Goal: Find specific page/section: Find specific page/section

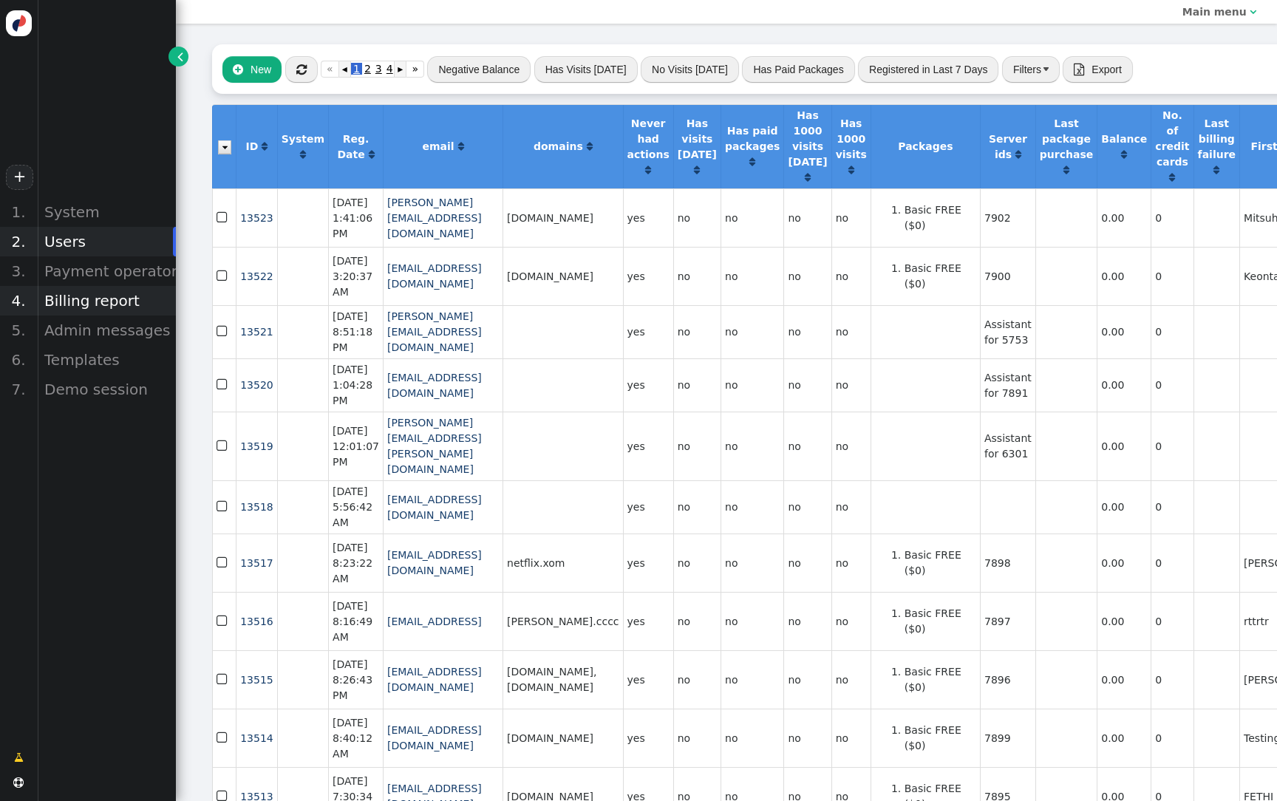
click at [92, 309] on div "Billing report" at bounding box center [106, 301] width 139 height 30
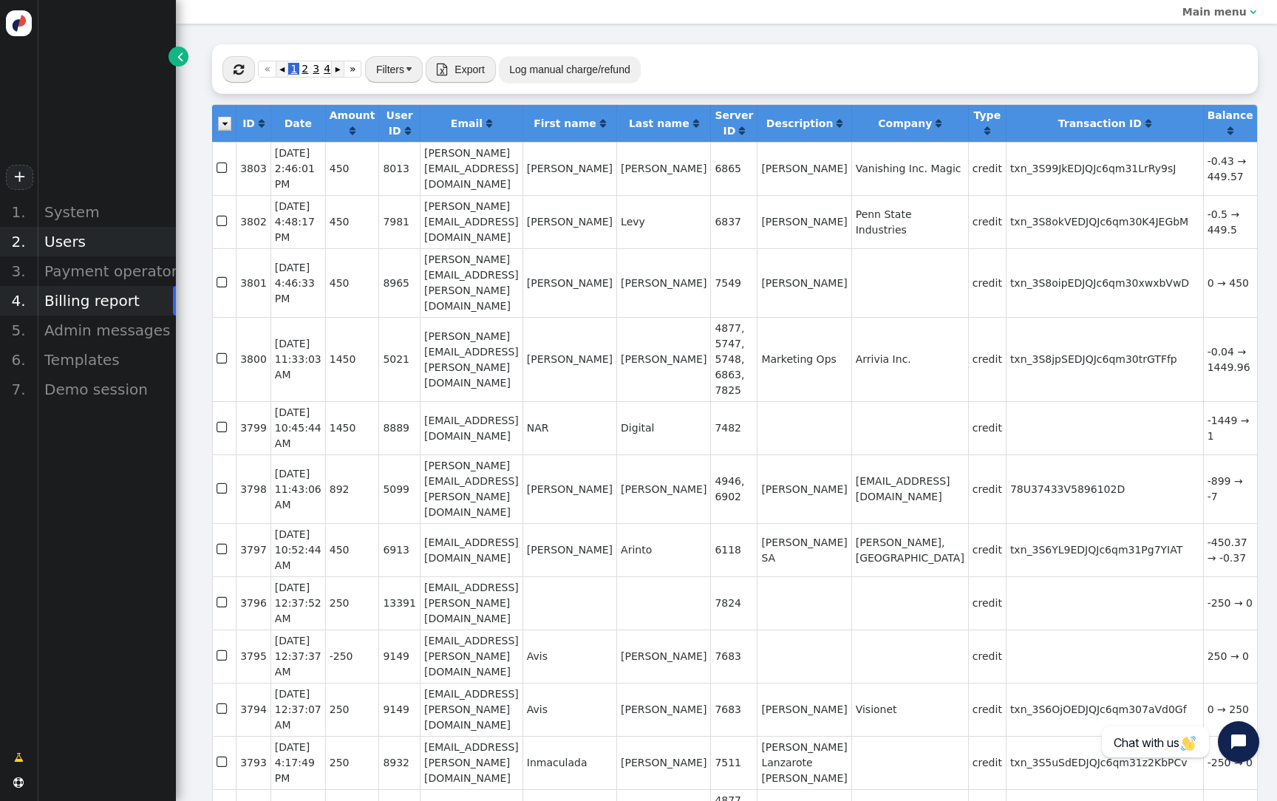
click at [94, 242] on div "Users" at bounding box center [106, 242] width 139 height 30
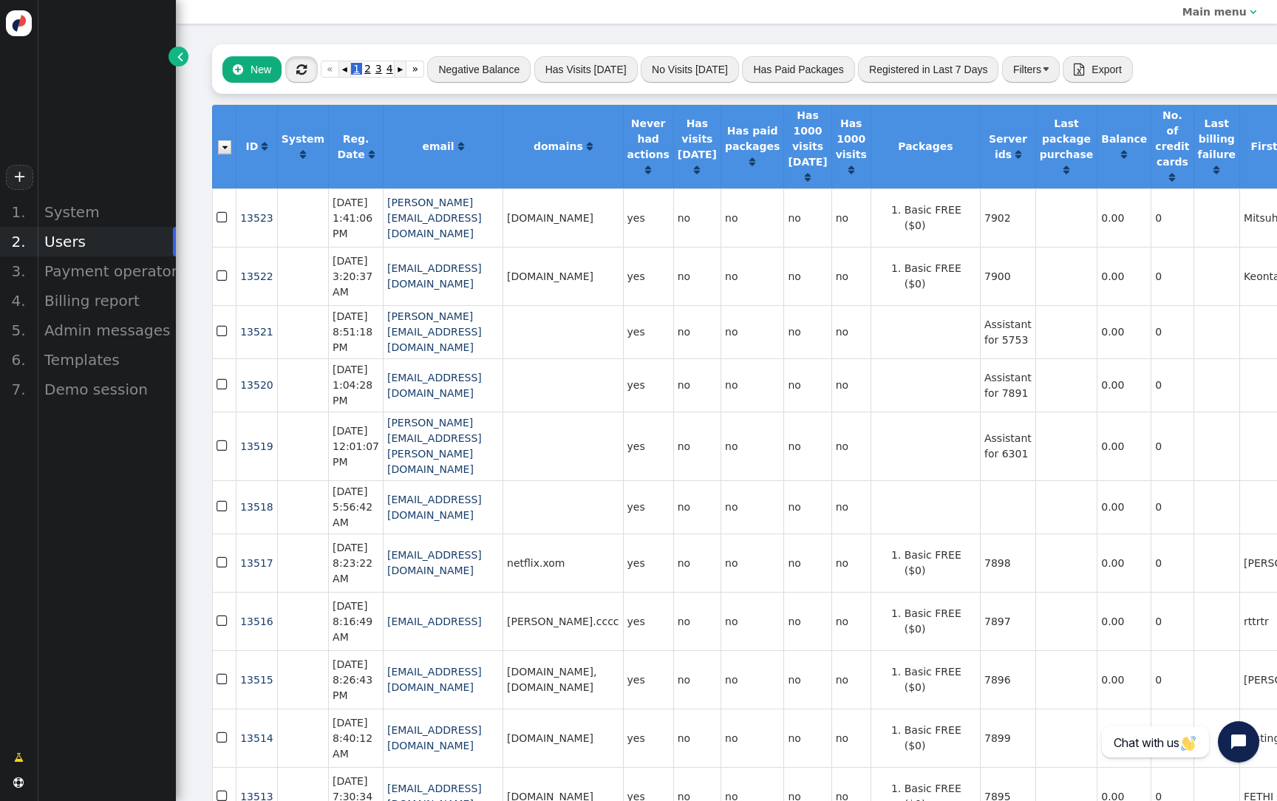
click at [303, 74] on span "" at bounding box center [301, 70] width 10 height 12
click at [300, 61] on button "" at bounding box center [301, 69] width 33 height 27
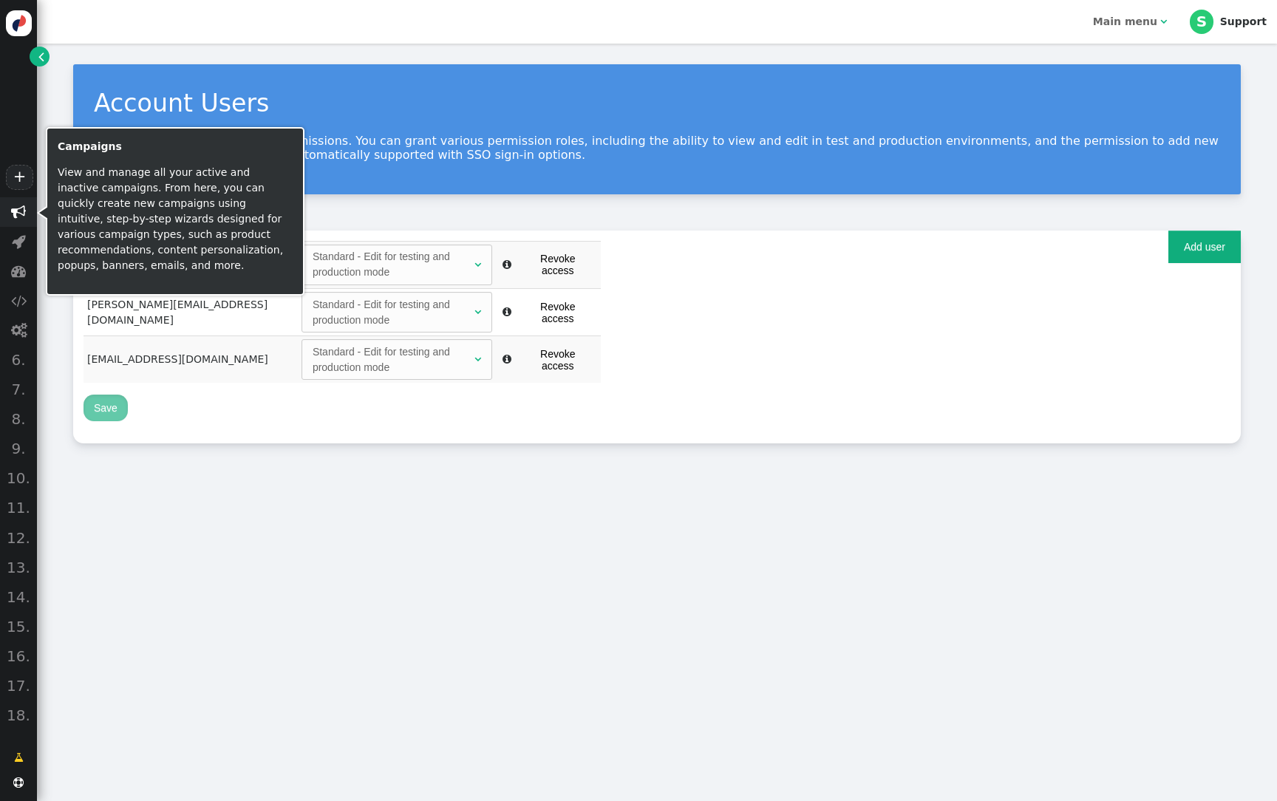
click at [17, 209] on span "" at bounding box center [18, 212] width 15 height 15
